Goal: Ask a question

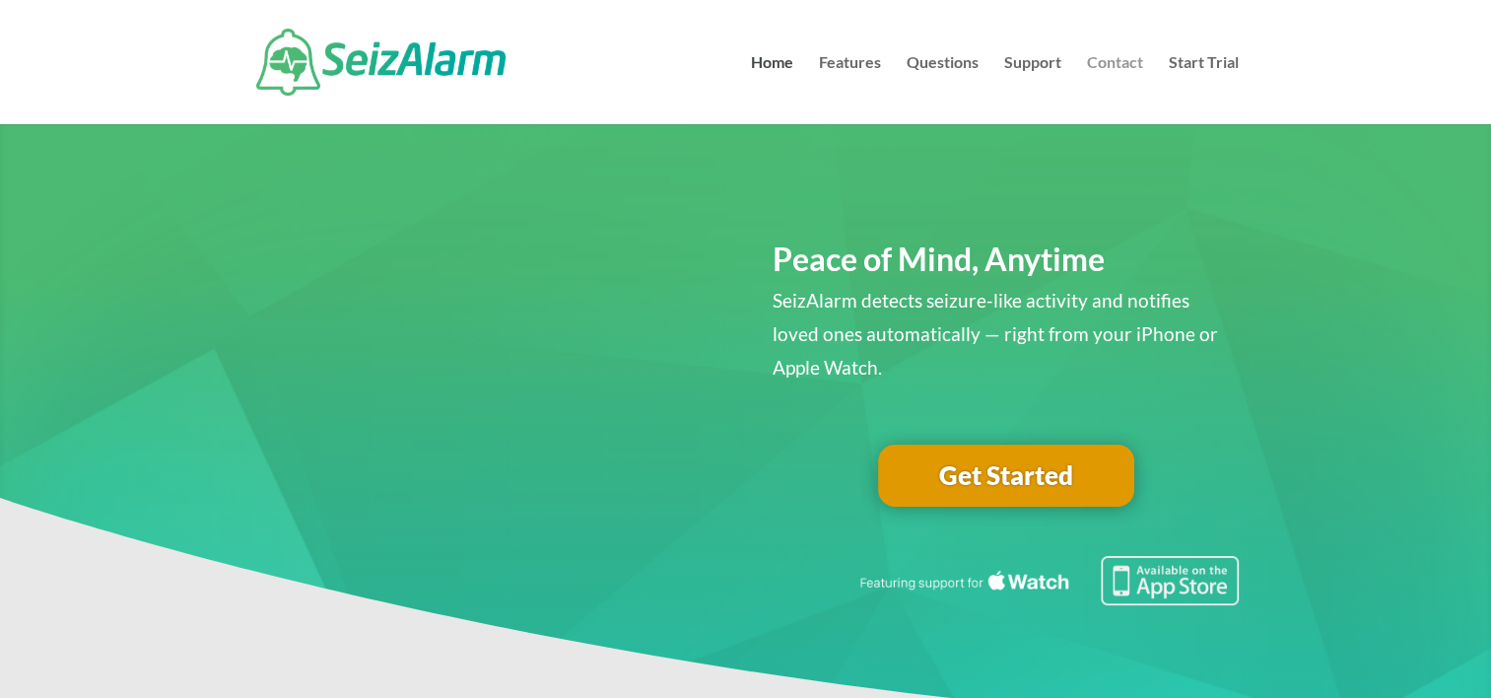
click at [1109, 60] on link "Contact" at bounding box center [1115, 89] width 56 height 69
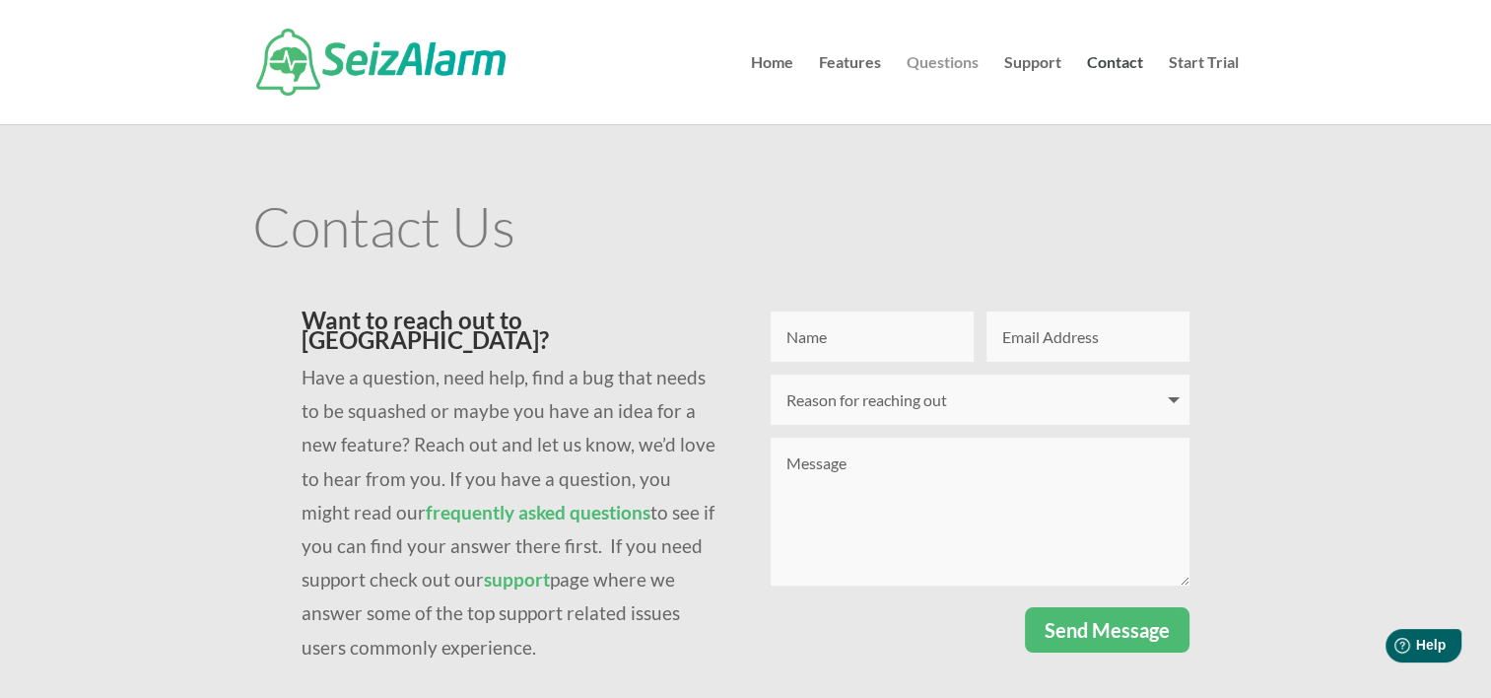
click at [942, 65] on link "Questions" at bounding box center [943, 89] width 72 height 69
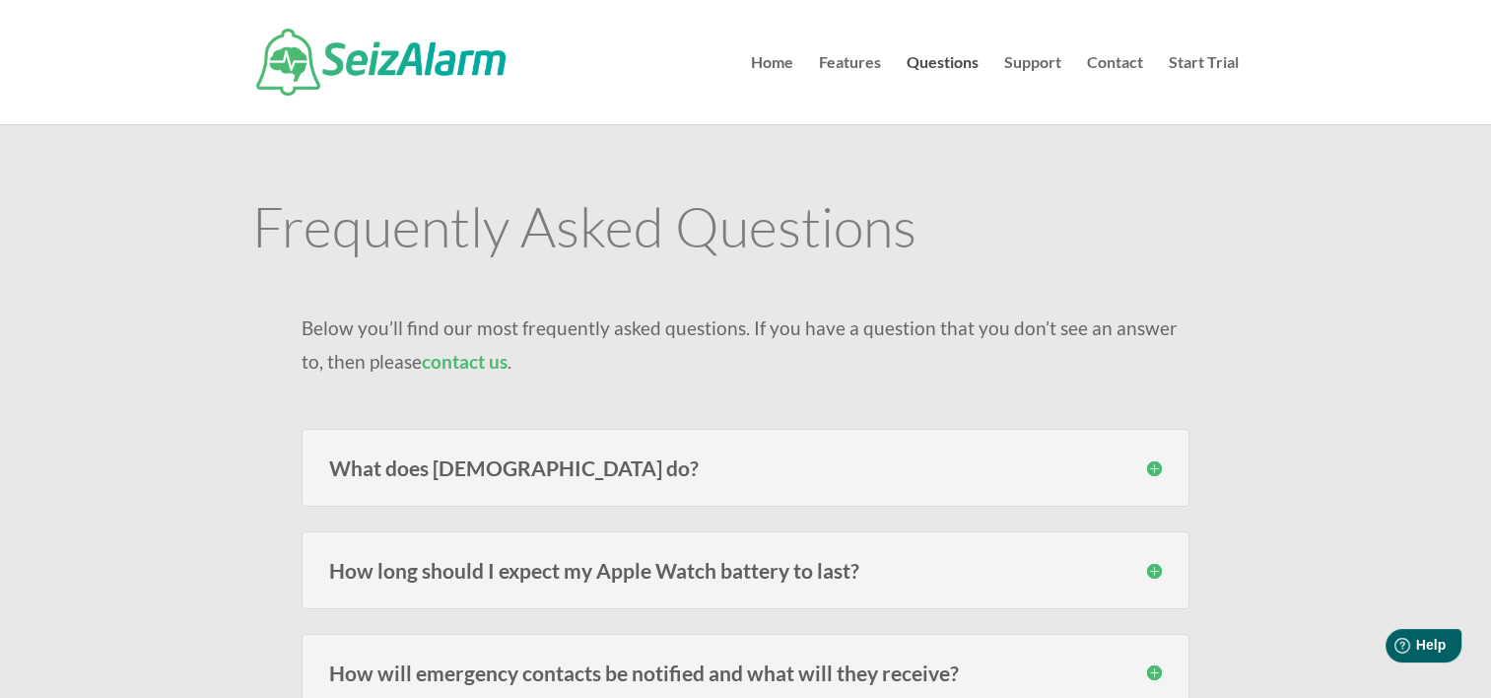
click at [761, 469] on h3 "What does SeizAlarm do?" at bounding box center [745, 467] width 833 height 21
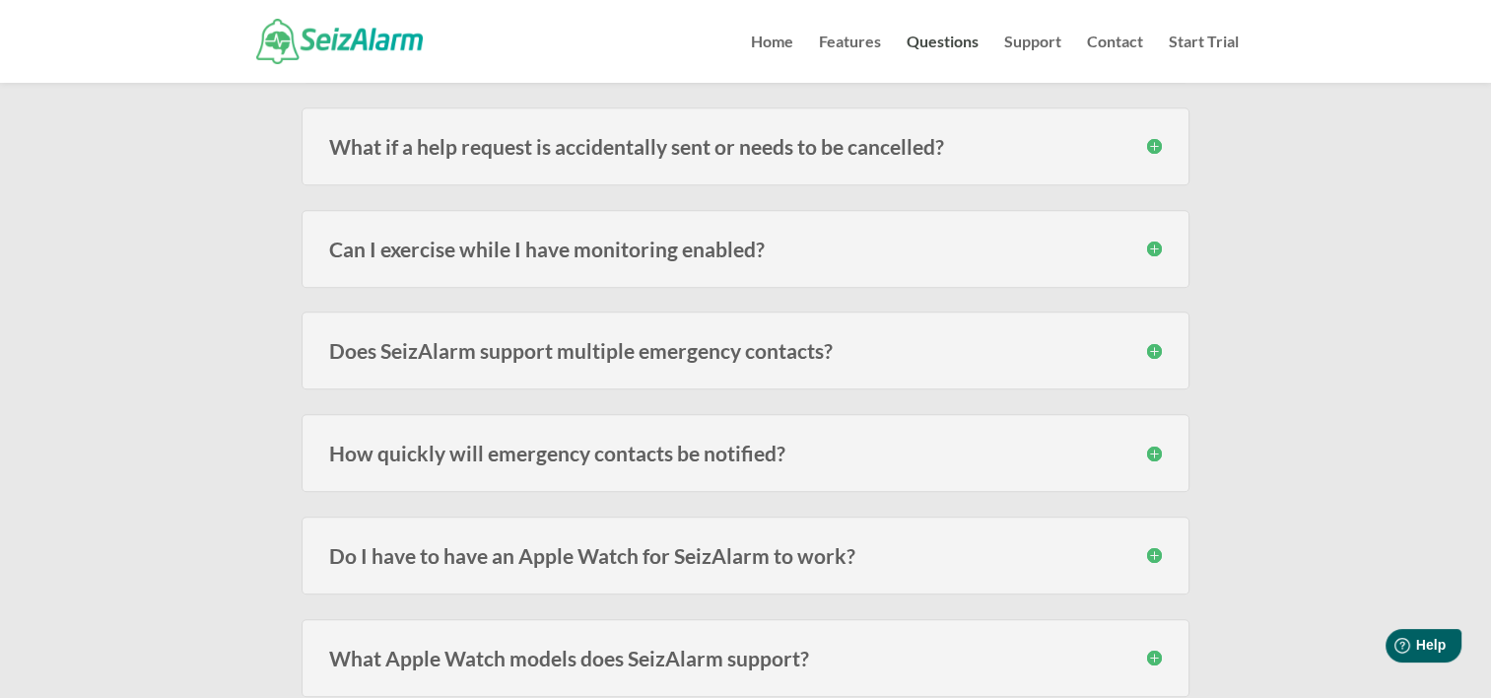
scroll to position [1289, 0]
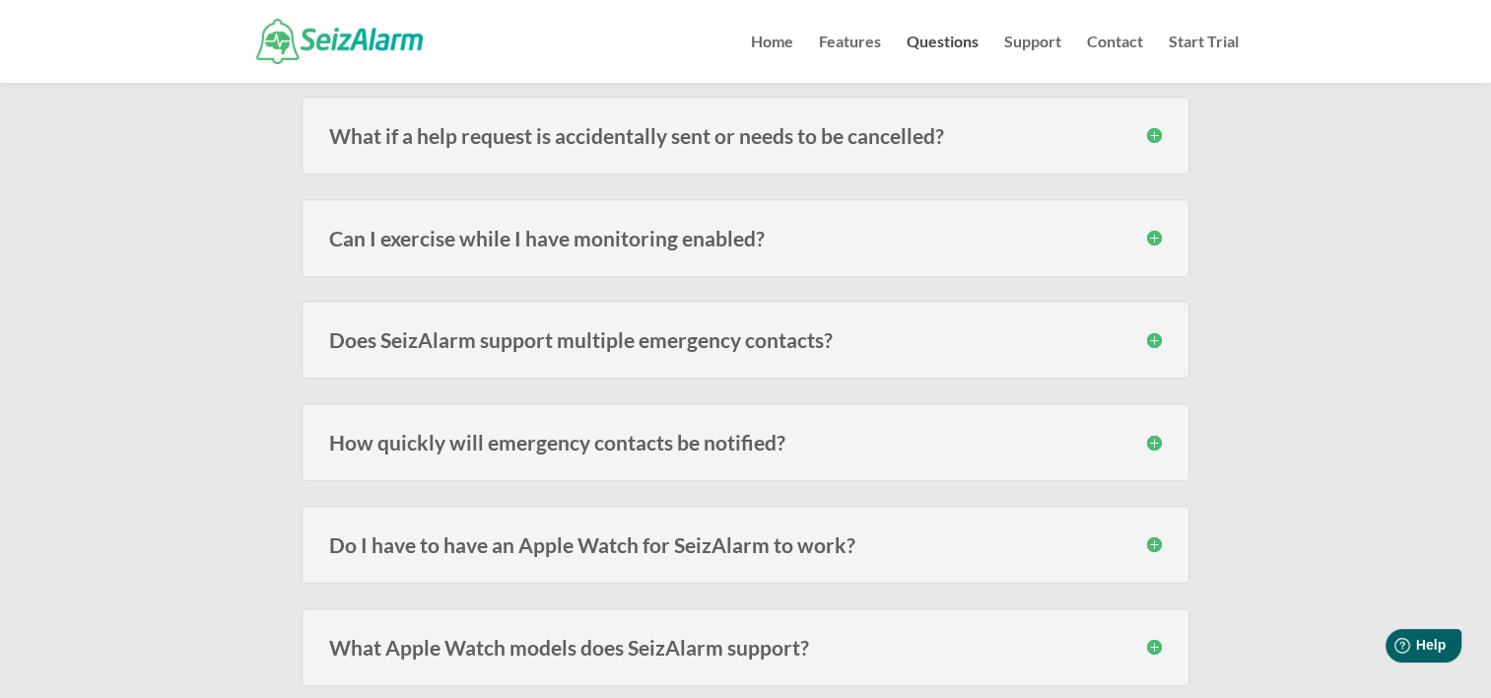
click at [844, 126] on h3 "What if a help request is accidentally sent or needs to be cancelled?" at bounding box center [745, 135] width 833 height 21
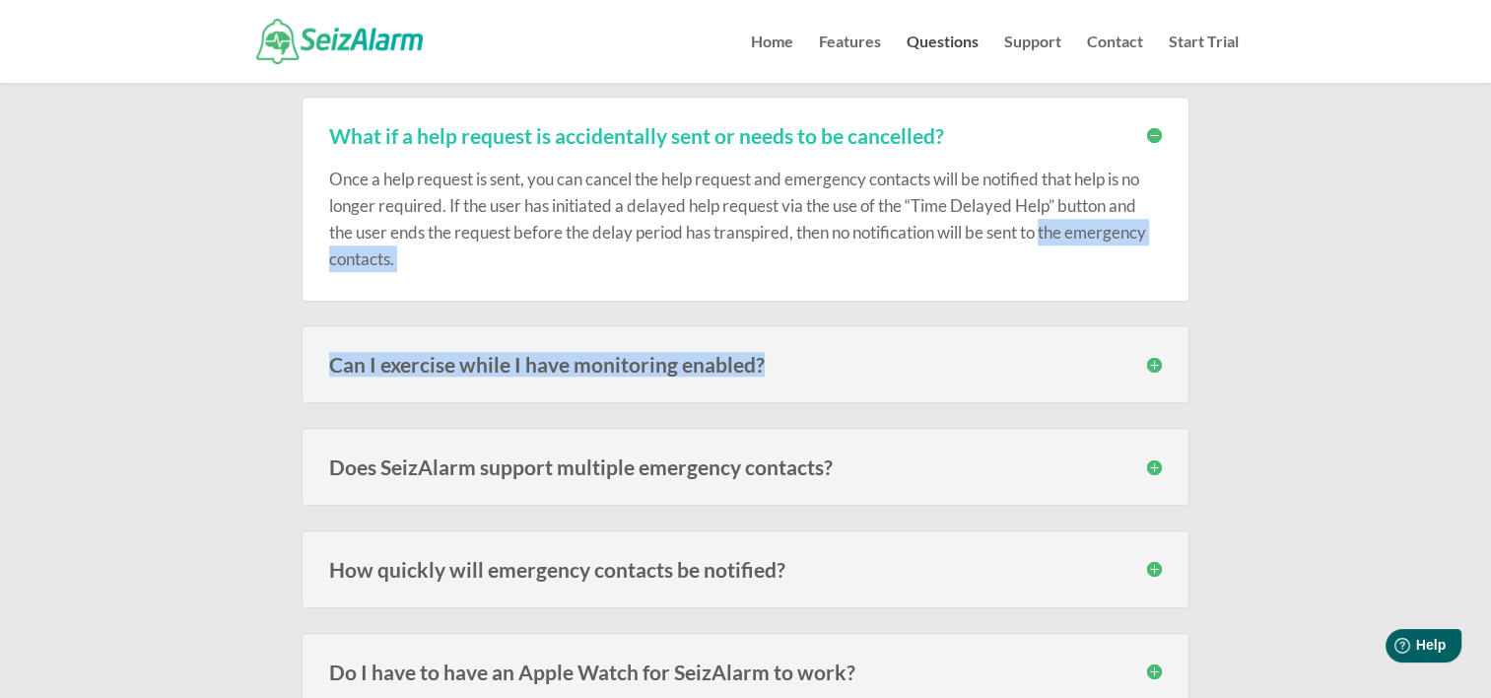
drag, startPoint x: 1052, startPoint y: 226, endPoint x: 1254, endPoint y: 366, distance: 245.7
click at [1254, 366] on div "Frequently Asked Questions Below you’ll find our most frequently asked question…" at bounding box center [745, 563] width 1491 height 3540
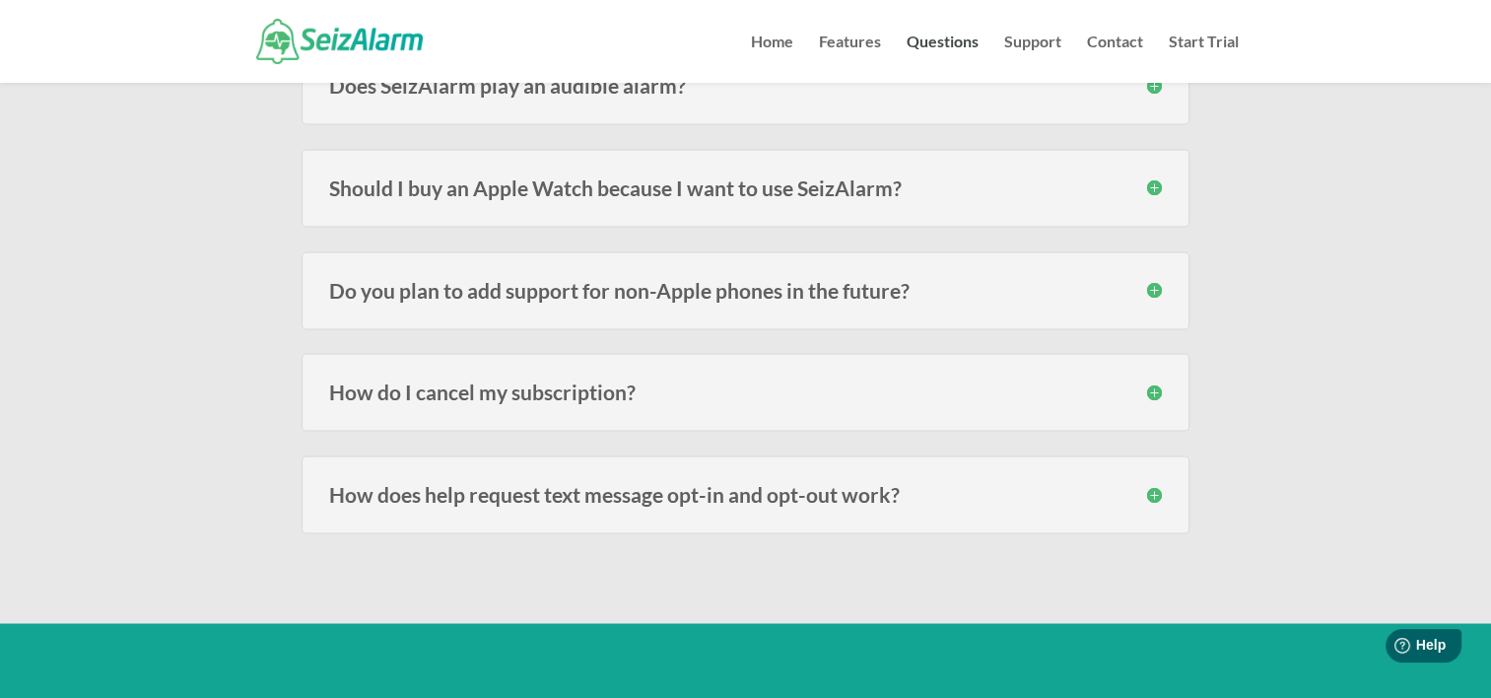
scroll to position [3031, 0]
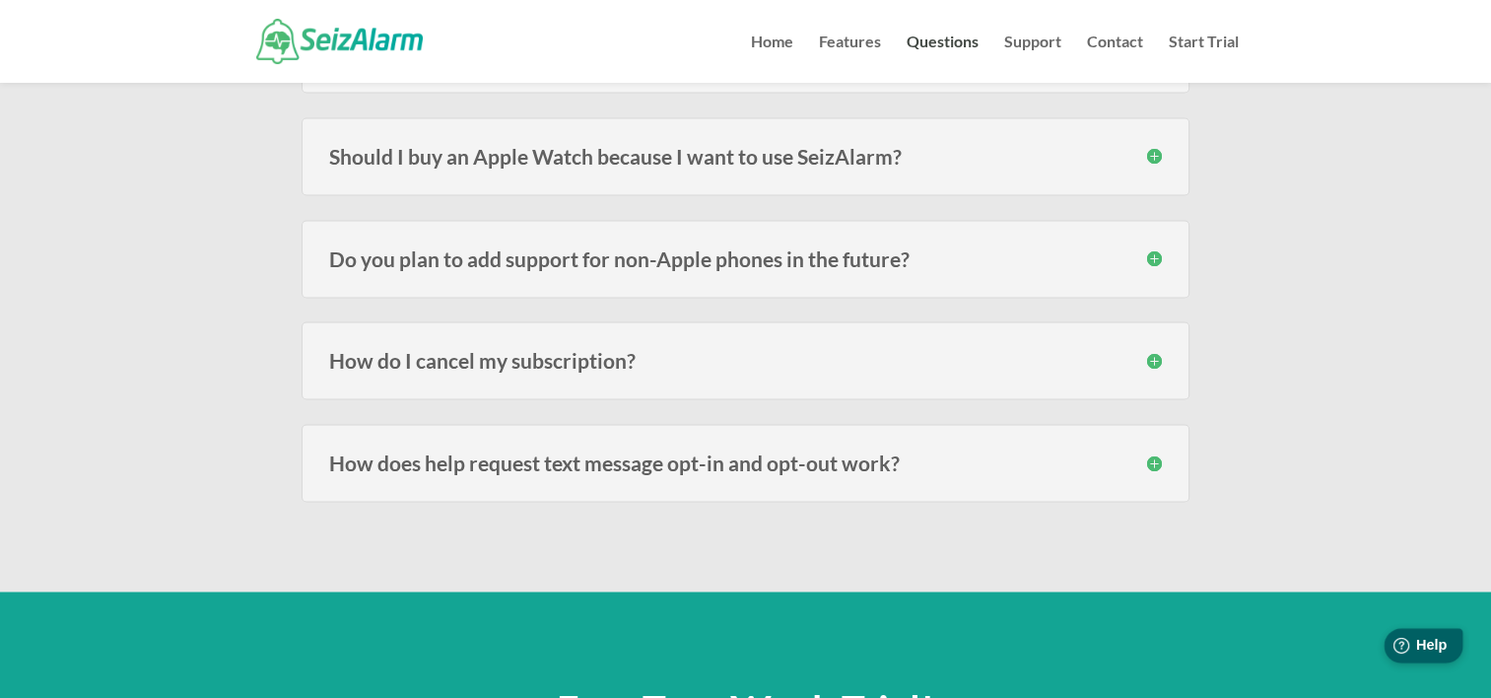
click at [1425, 646] on span "Help" at bounding box center [1431, 645] width 32 height 17
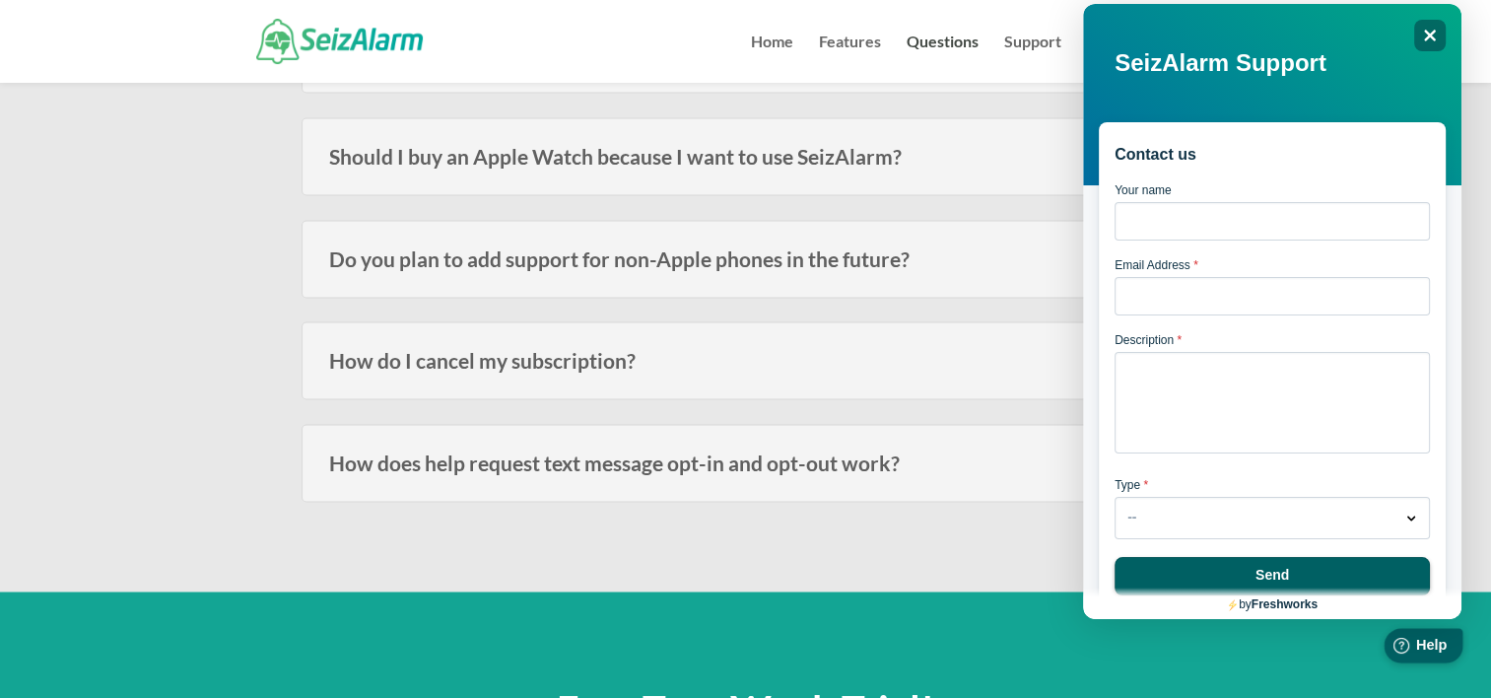
scroll to position [0, 0]
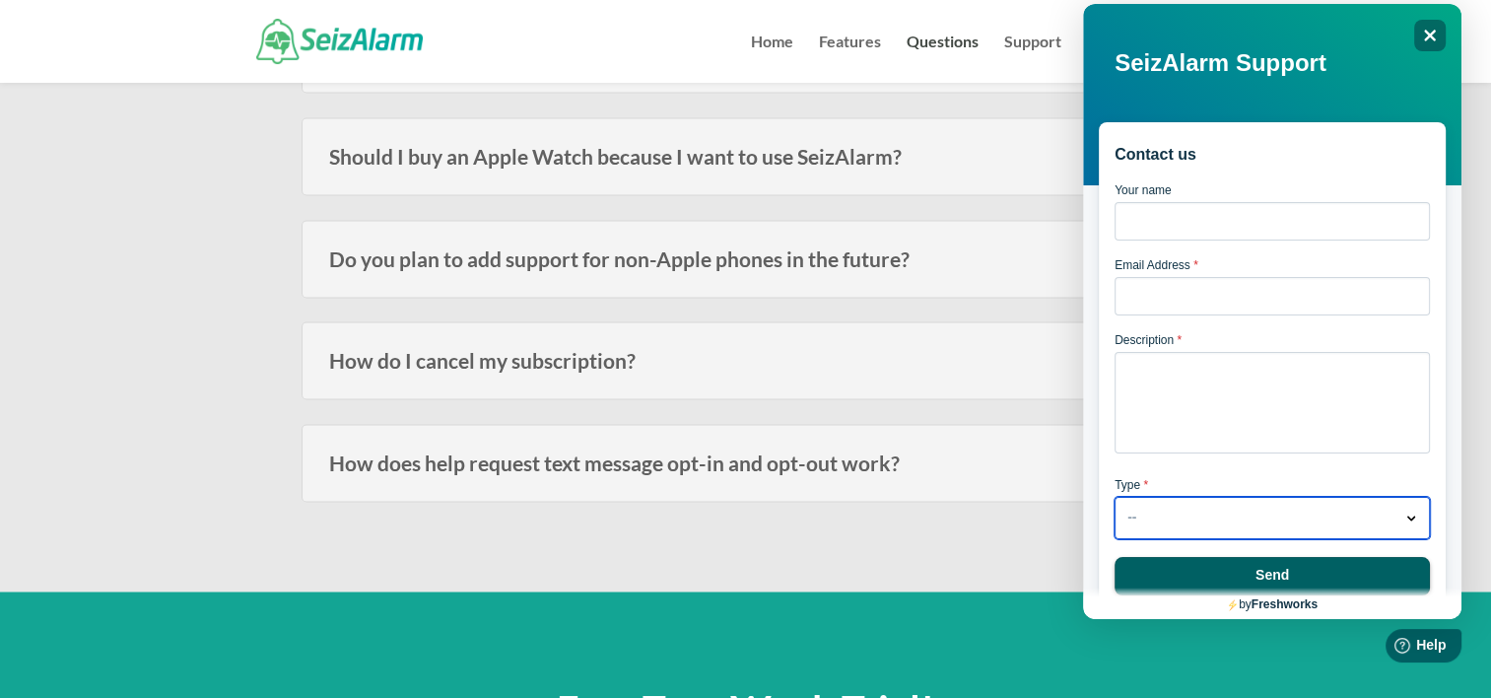
click at [1396, 520] on button "-- Dropdown arrow" at bounding box center [1271, 518] width 315 height 42
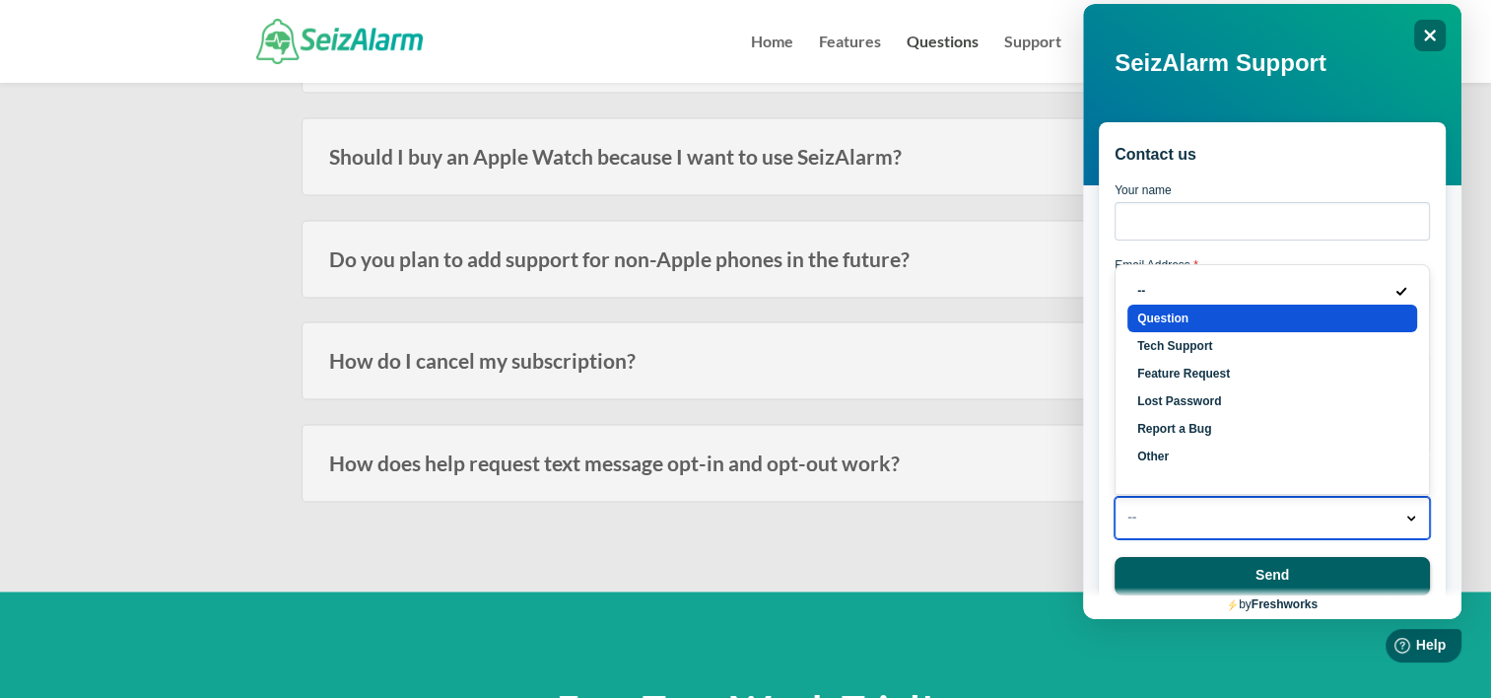
click at [1294, 332] on li "Question" at bounding box center [1272, 318] width 290 height 28
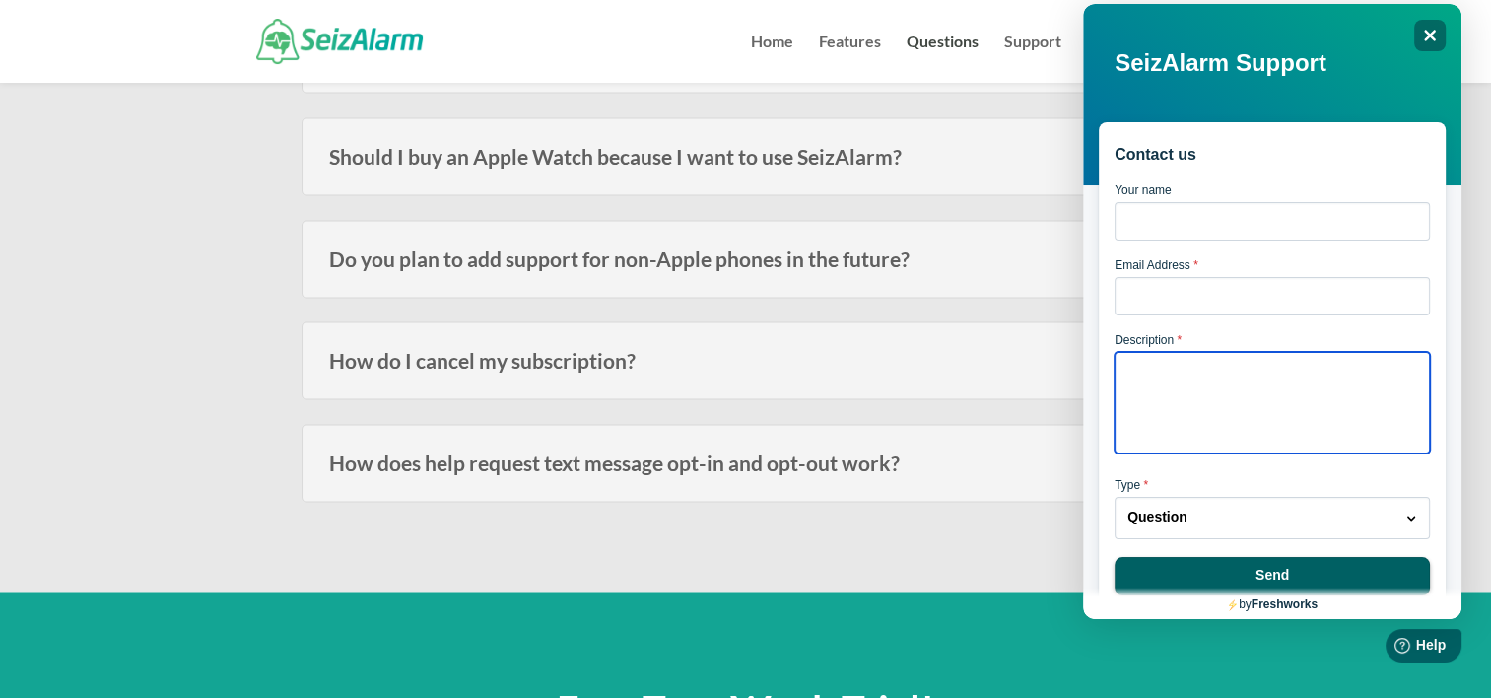
click at [1274, 390] on textarea "Description *" at bounding box center [1271, 402] width 315 height 101
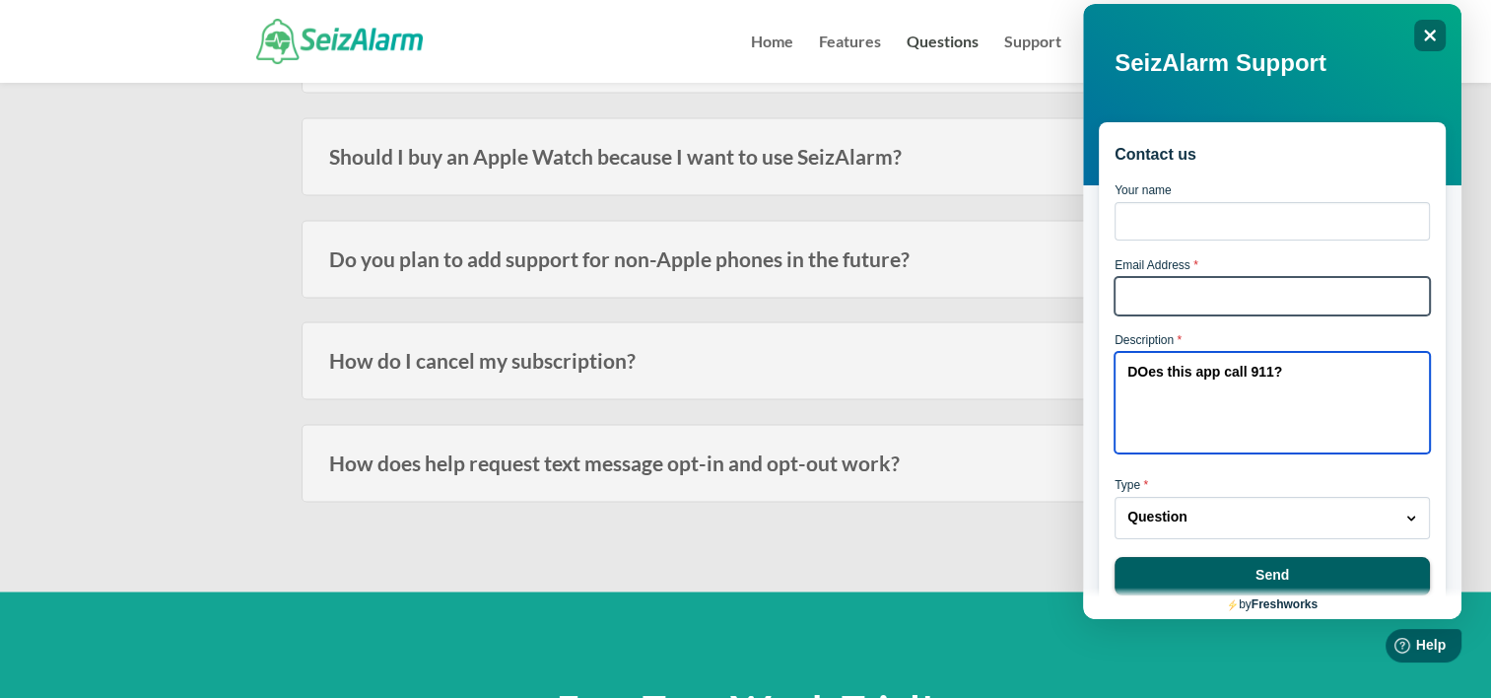
type textarea "DOes this app call 911?"
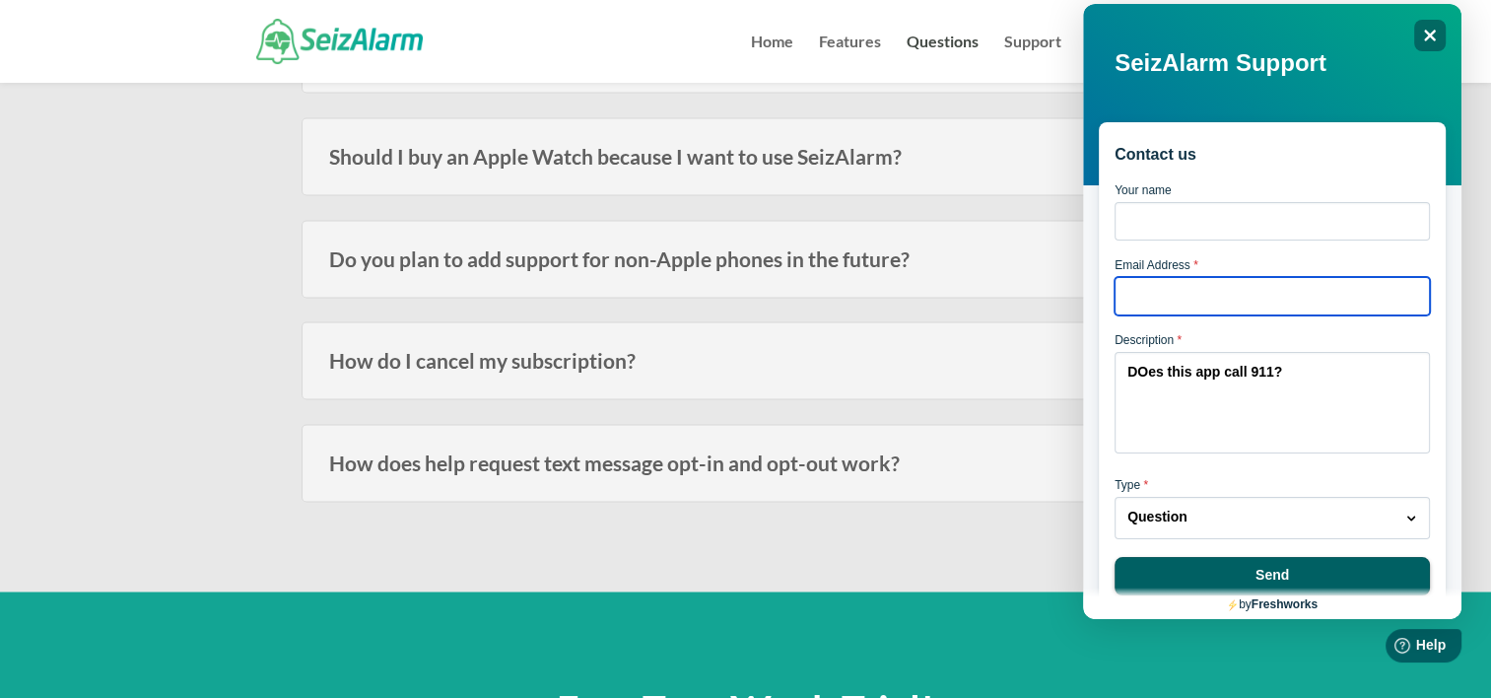
click at [1245, 296] on input "Email Address *" at bounding box center [1271, 296] width 315 height 38
type input "debrann1982@gmail.com"
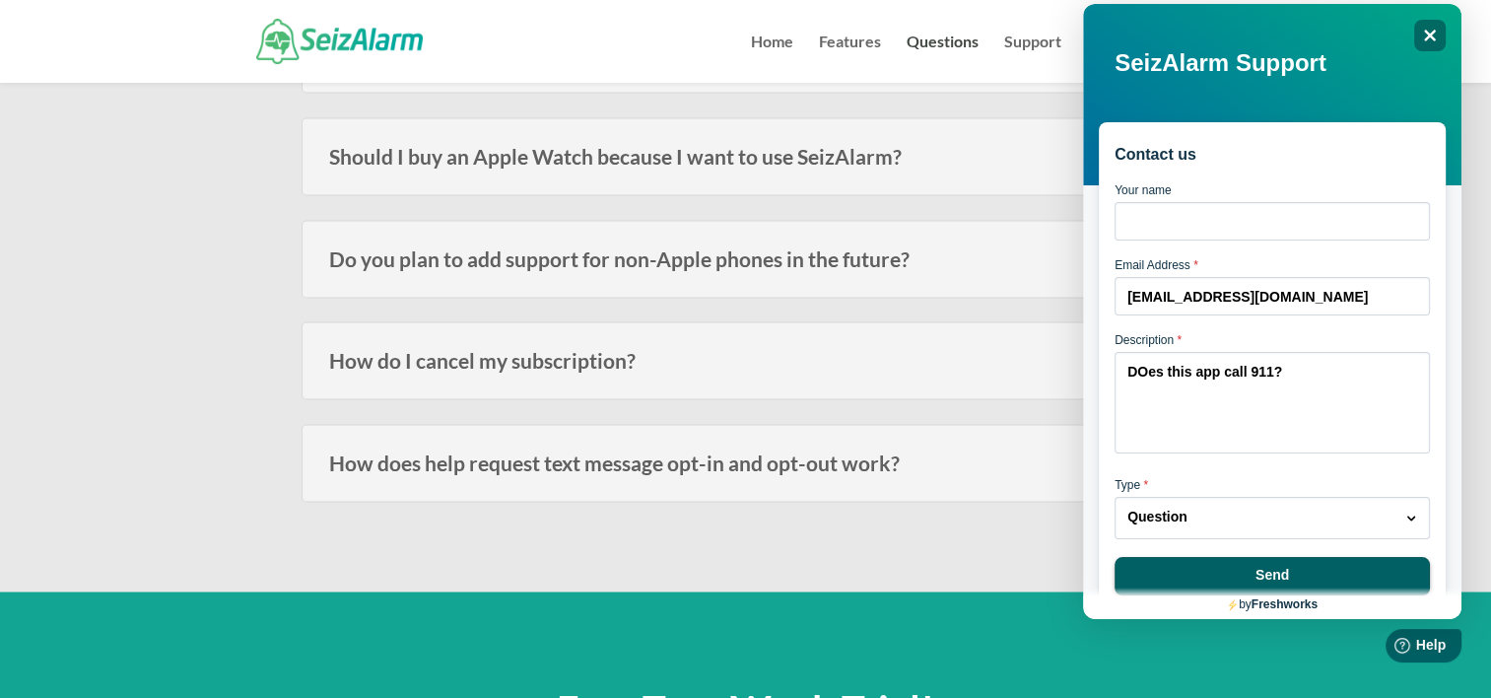
click at [1308, 197] on label "Your name" at bounding box center [1271, 190] width 315 height 14
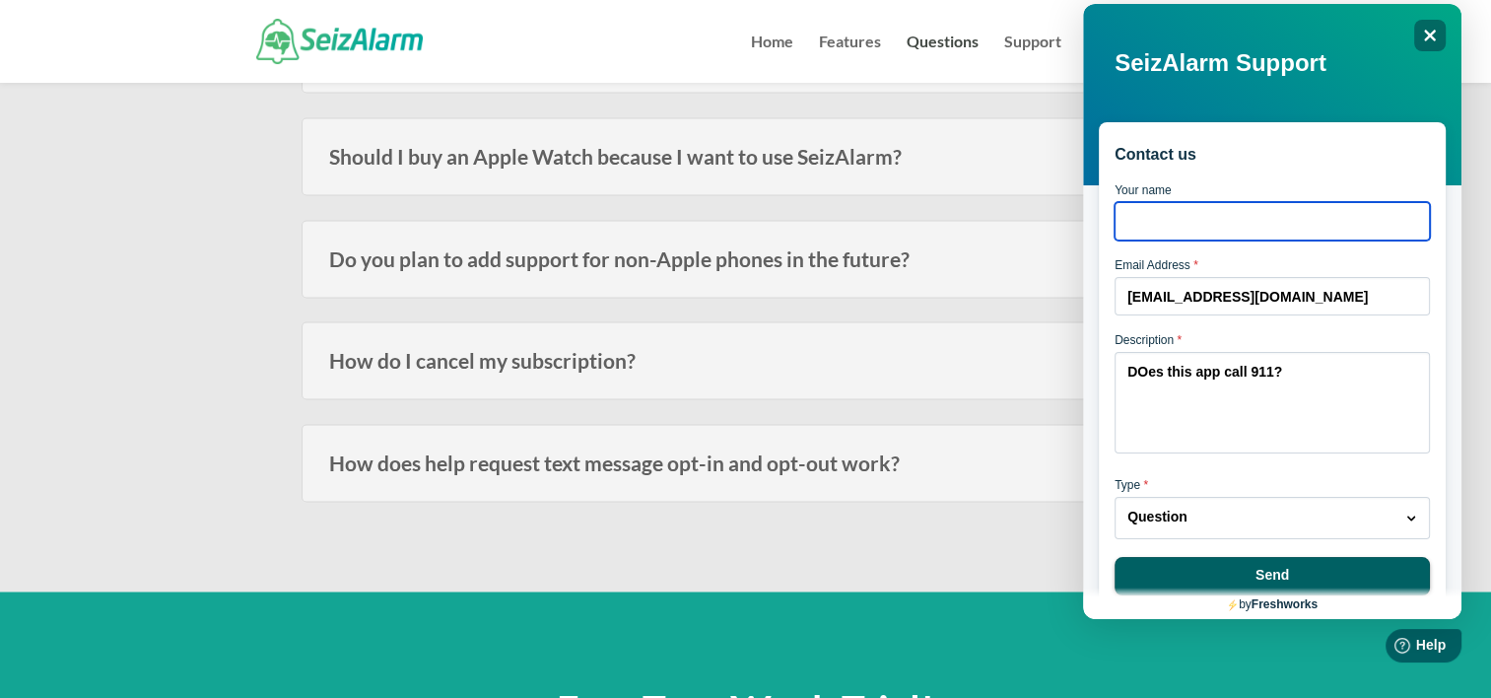
click at [1308, 202] on input "Your name" at bounding box center [1271, 221] width 315 height 38
type input "Deb"
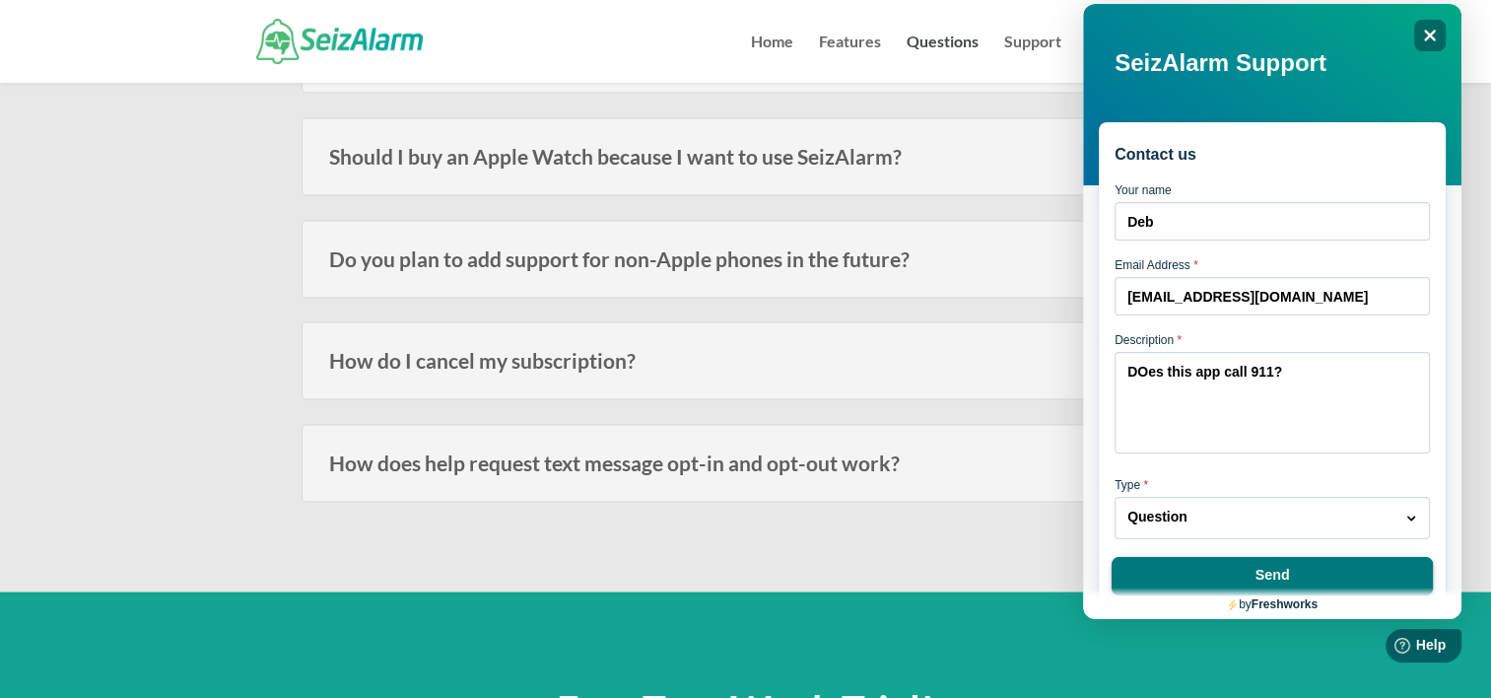
click at [1238, 581] on button "Send" at bounding box center [1271, 576] width 321 height 39
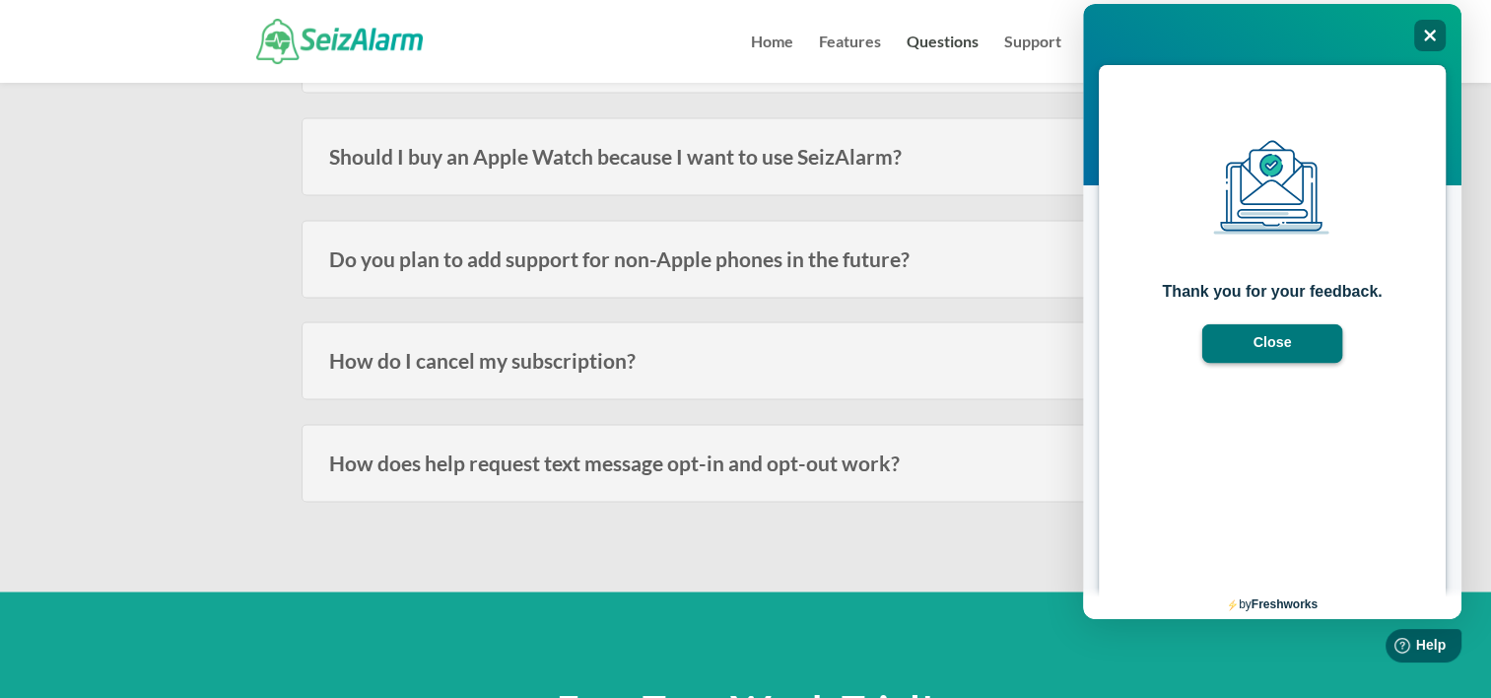
click at [1287, 347] on button "Close" at bounding box center [1272, 343] width 141 height 39
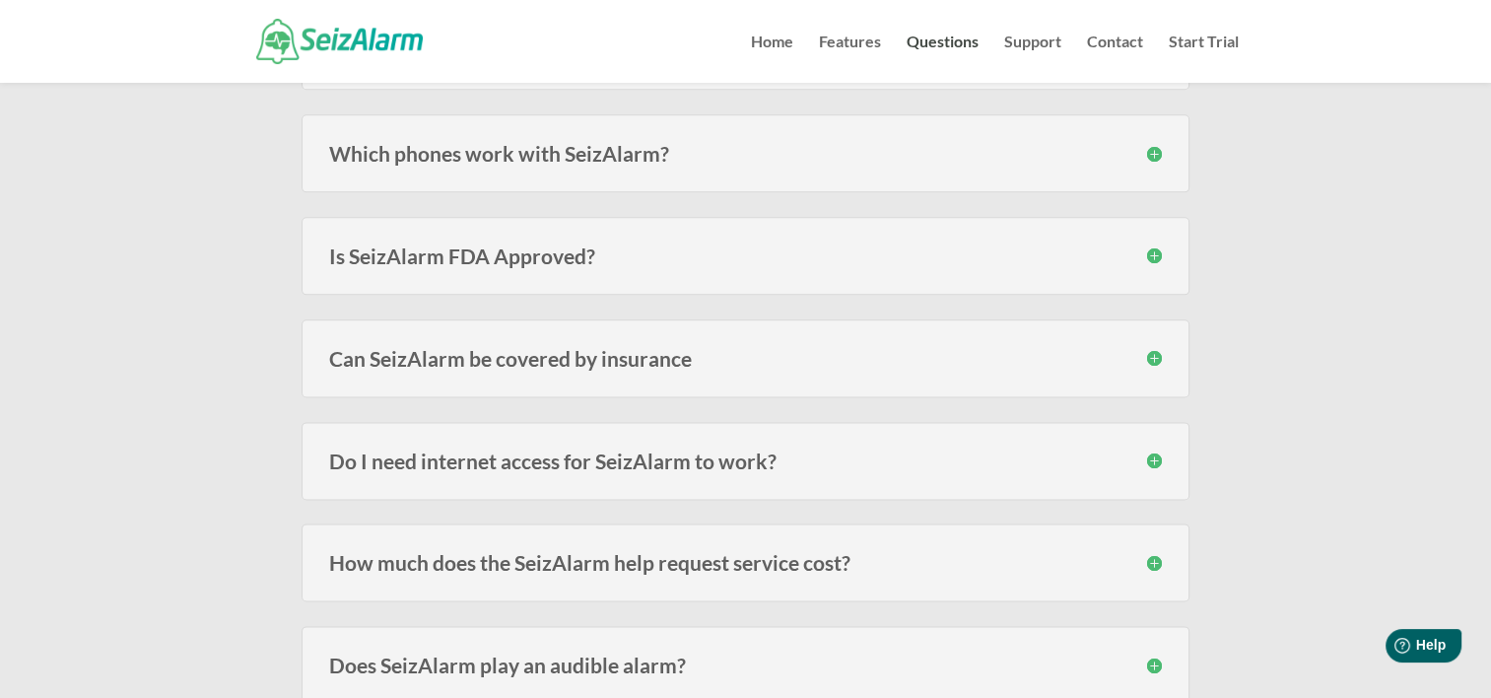
scroll to position [2010, 0]
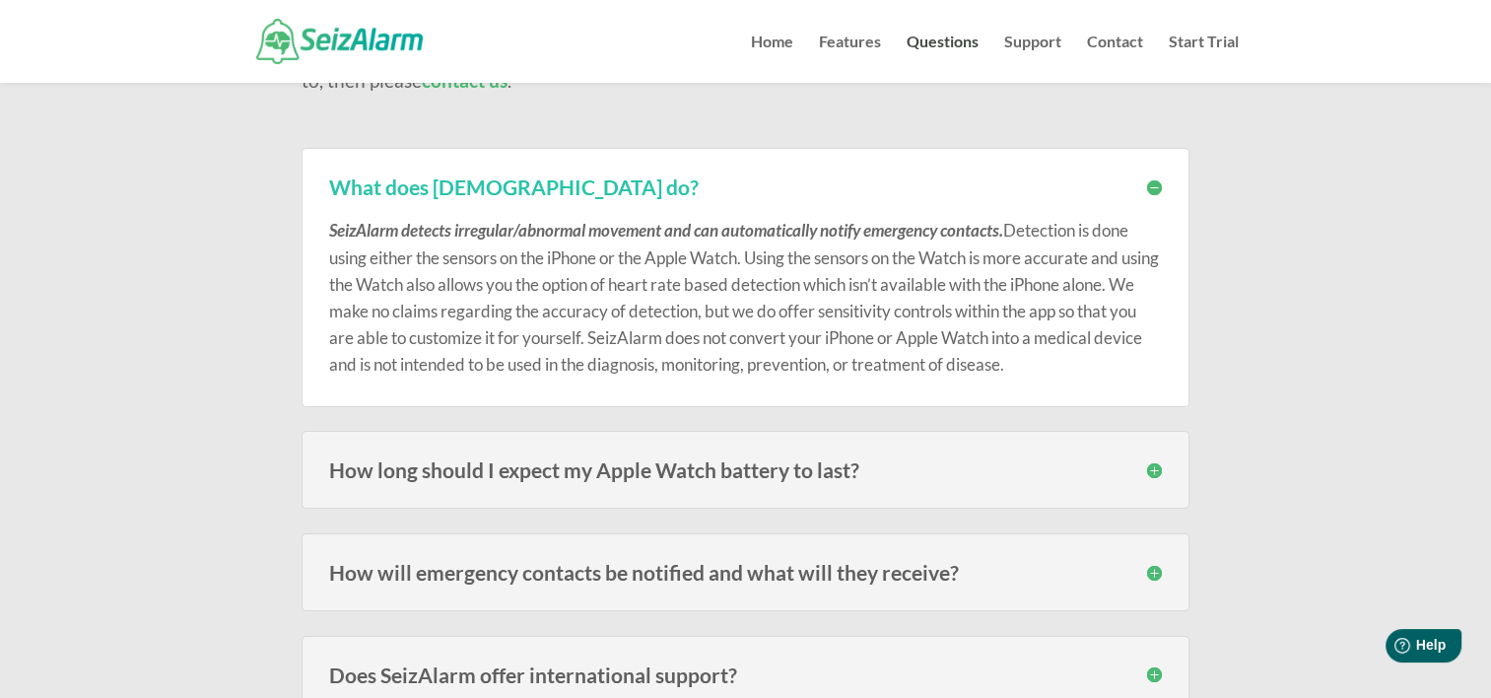
scroll to position [0, 0]
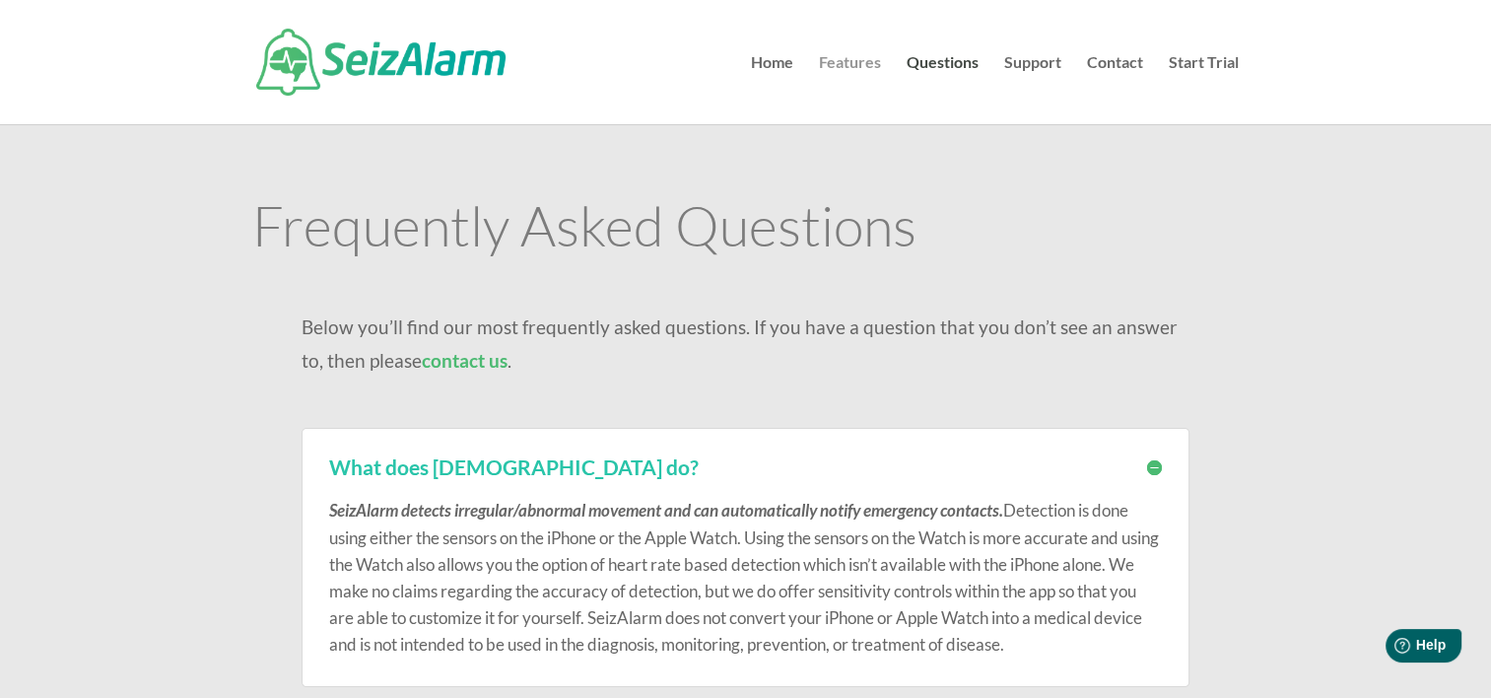
click at [847, 63] on link "Features" at bounding box center [850, 89] width 62 height 69
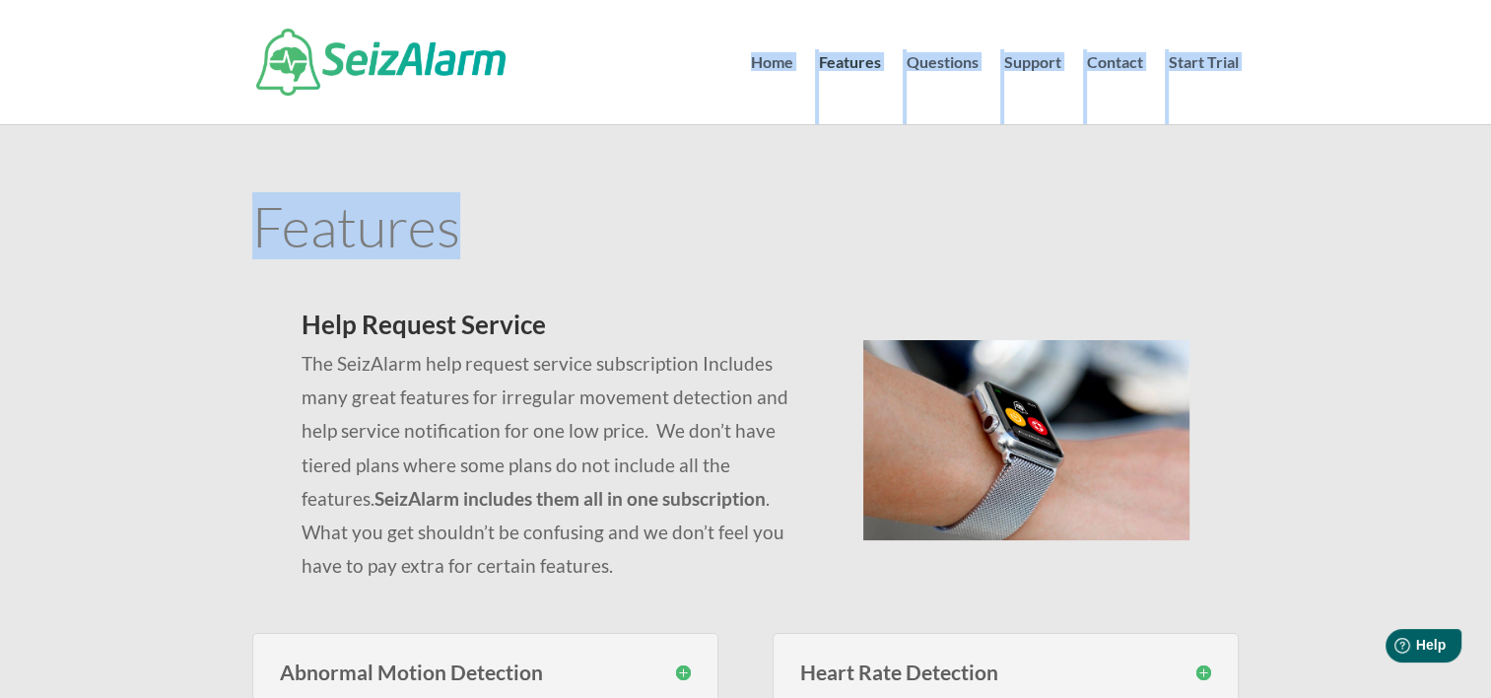
drag, startPoint x: 1489, startPoint y: 89, endPoint x: 1481, endPoint y: 159, distance: 70.4
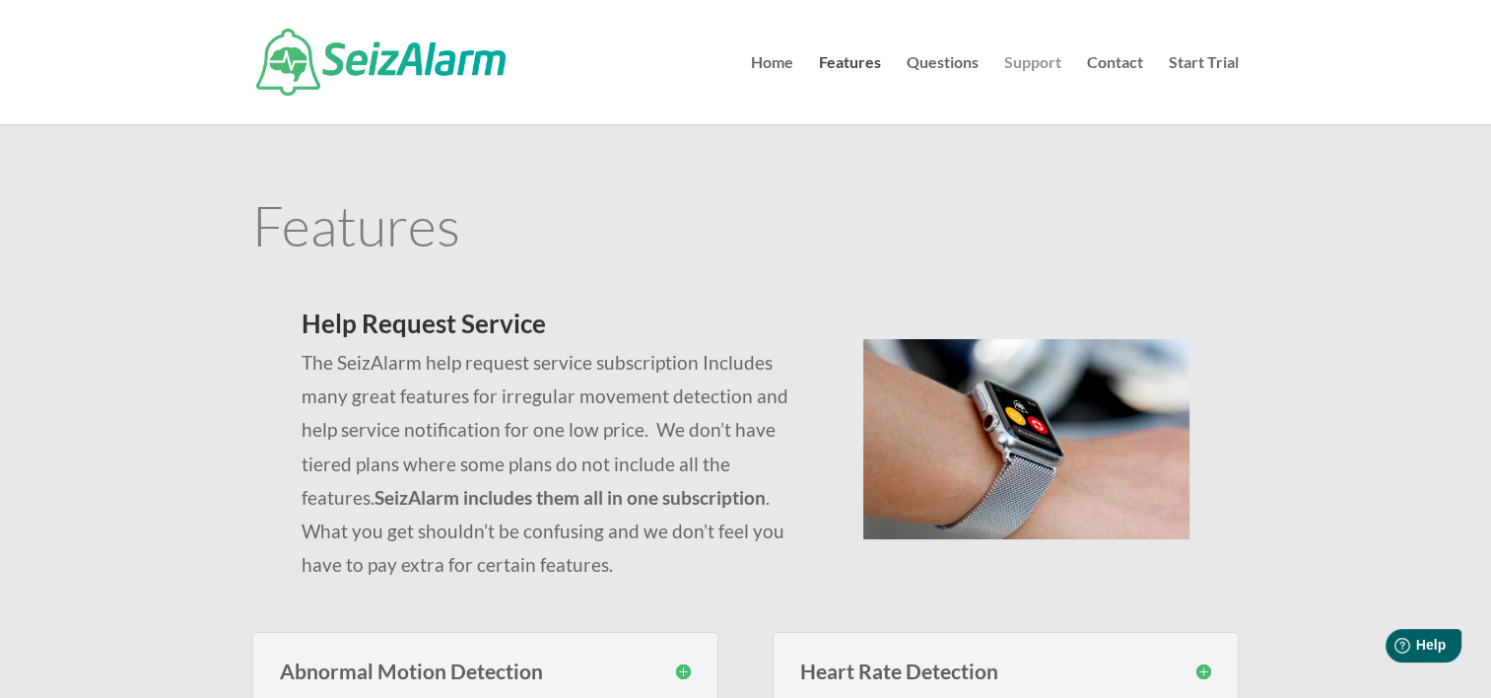
click at [1025, 65] on link "Support" at bounding box center [1032, 89] width 57 height 69
